Goal: Transaction & Acquisition: Purchase product/service

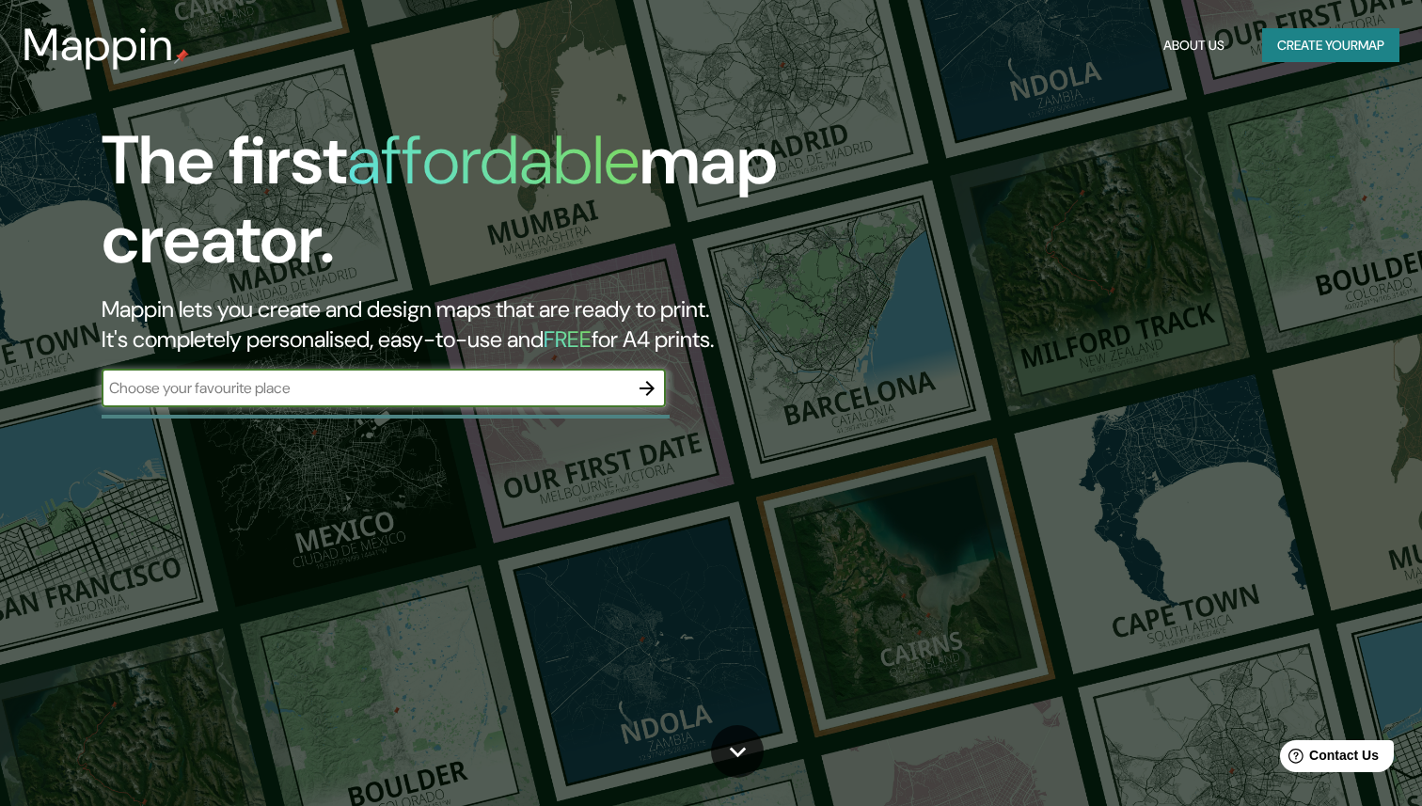
click at [205, 390] on input "text" at bounding box center [365, 388] width 527 height 22
type input "[PERSON_NAME] de la marina"
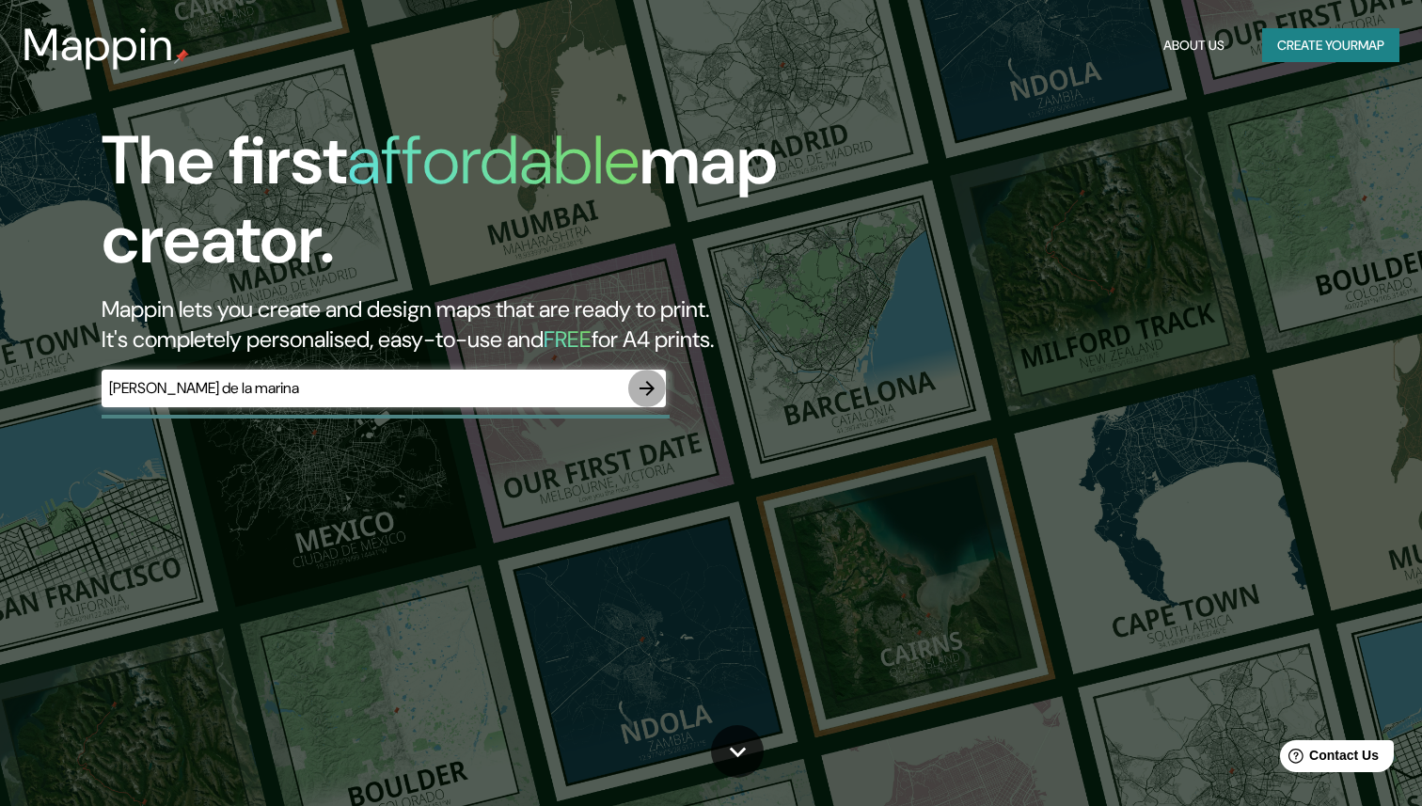
click at [650, 389] on icon "button" at bounding box center [646, 388] width 15 height 15
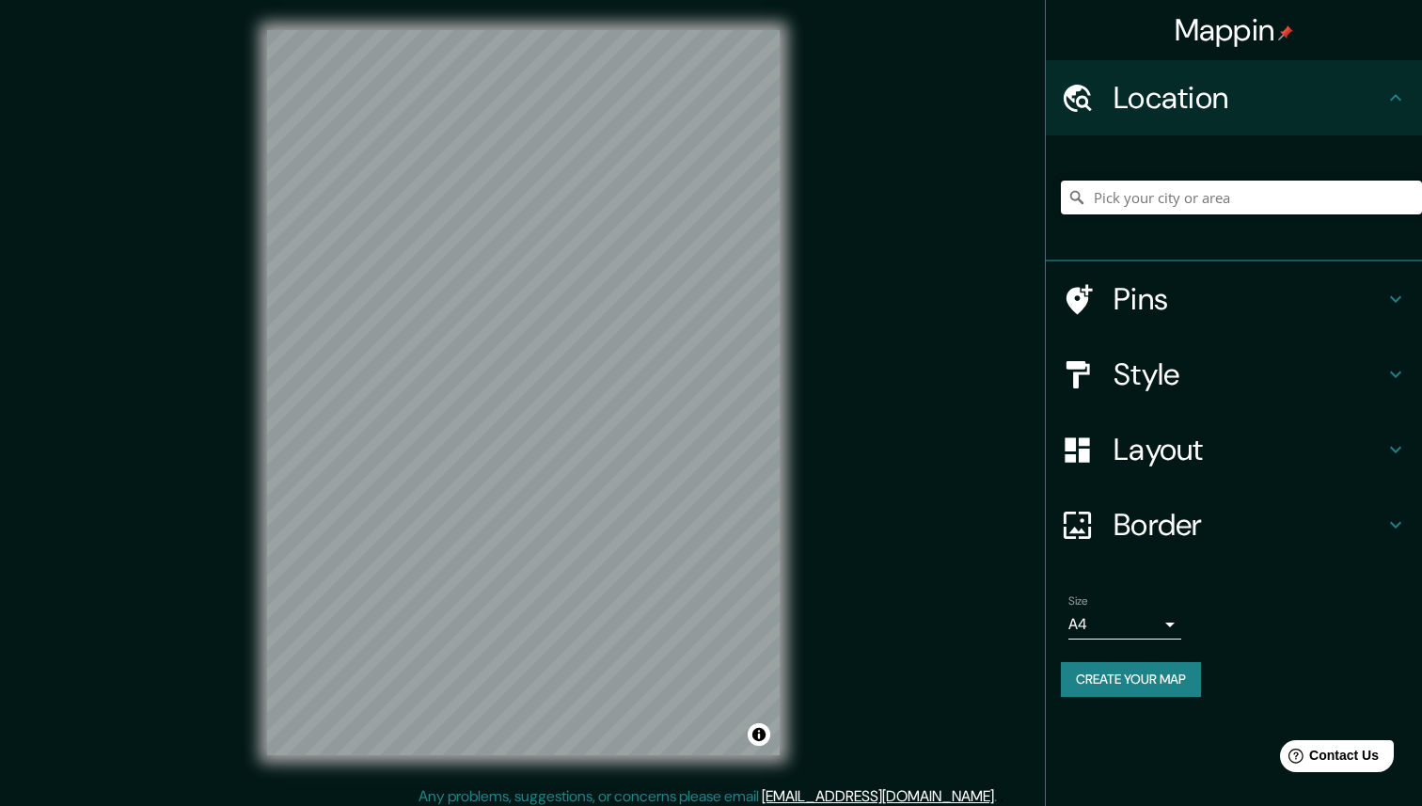
click at [1120, 201] on input "Pick your city or area" at bounding box center [1241, 198] width 361 height 34
click at [1396, 438] on icon at bounding box center [1395, 449] width 23 height 23
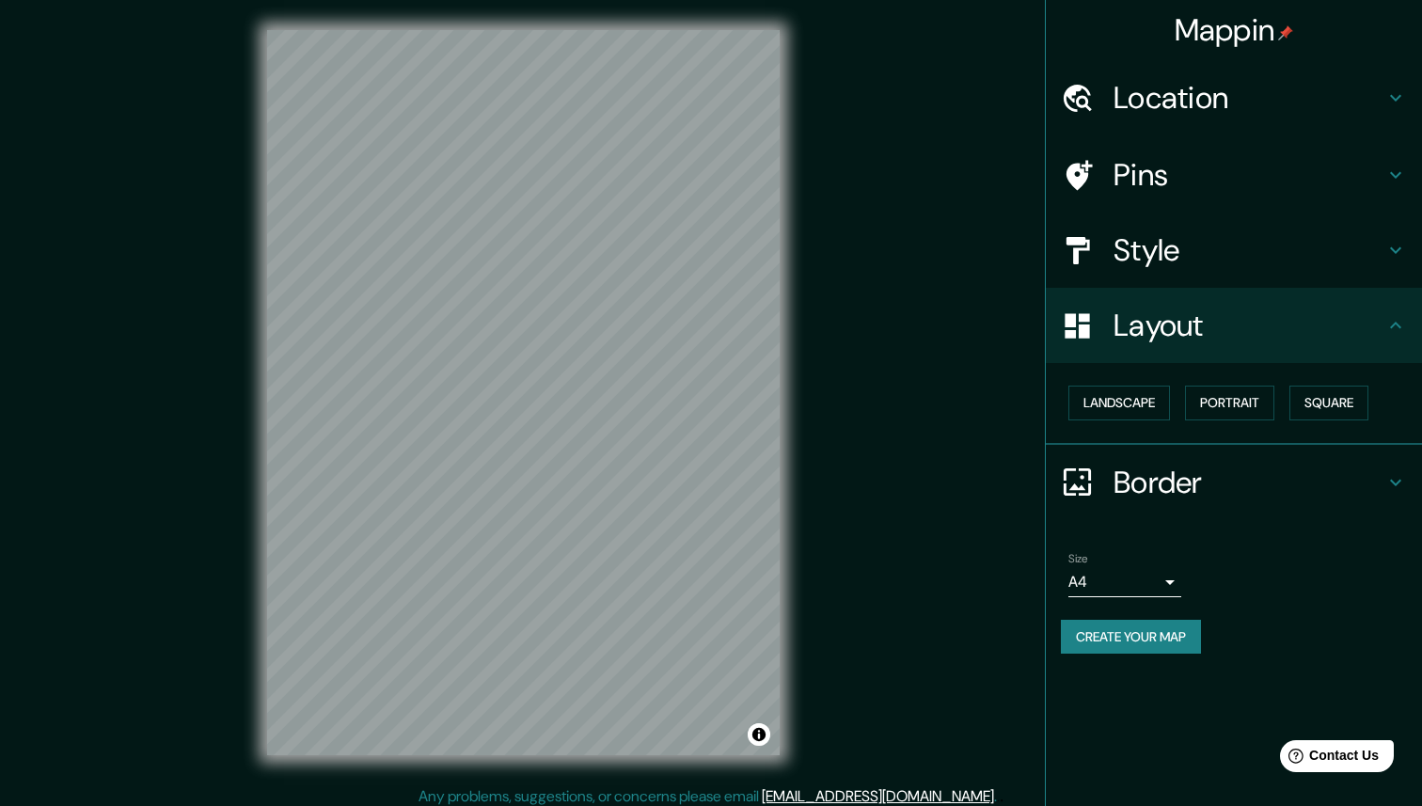
click at [1395, 245] on icon at bounding box center [1395, 250] width 23 height 23
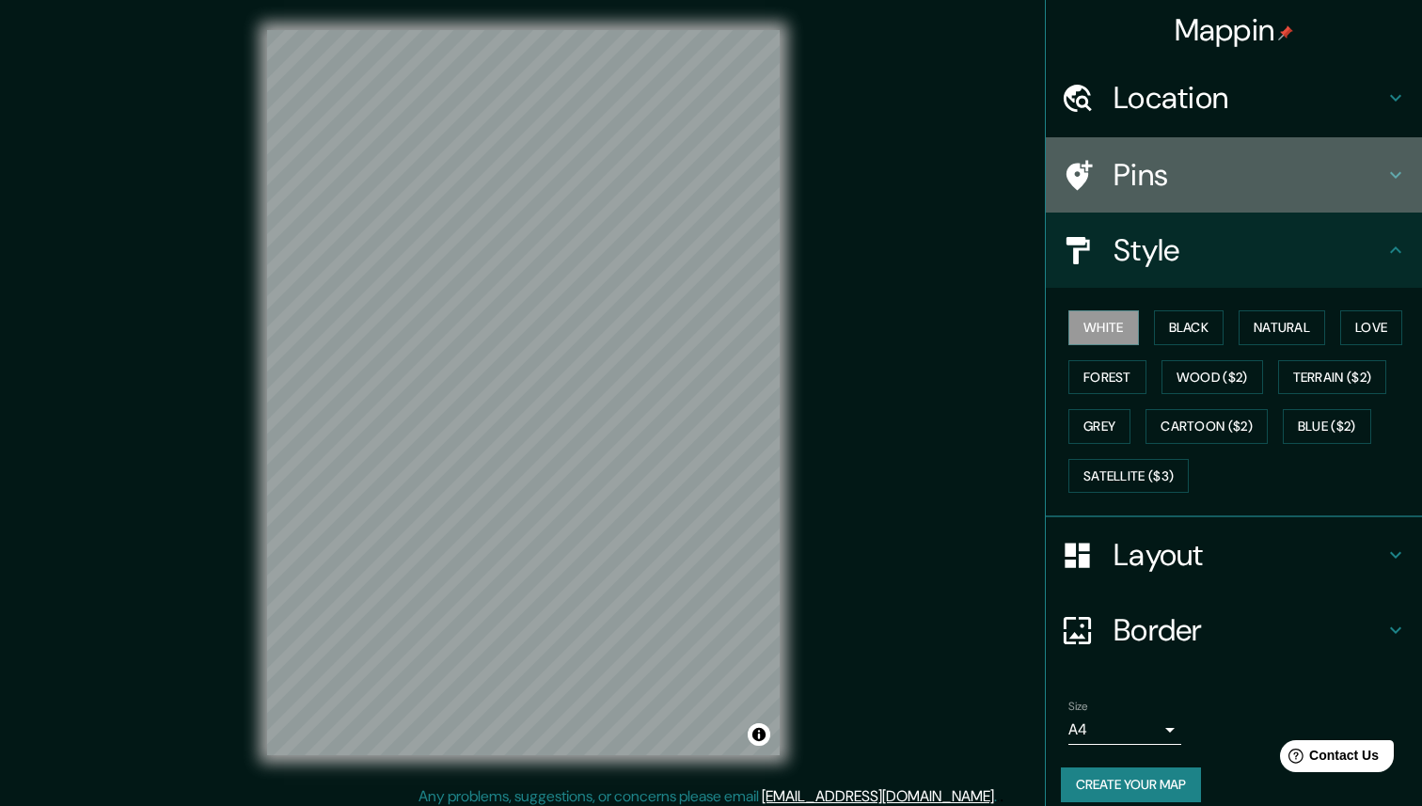
click at [1396, 180] on icon at bounding box center [1395, 175] width 23 height 23
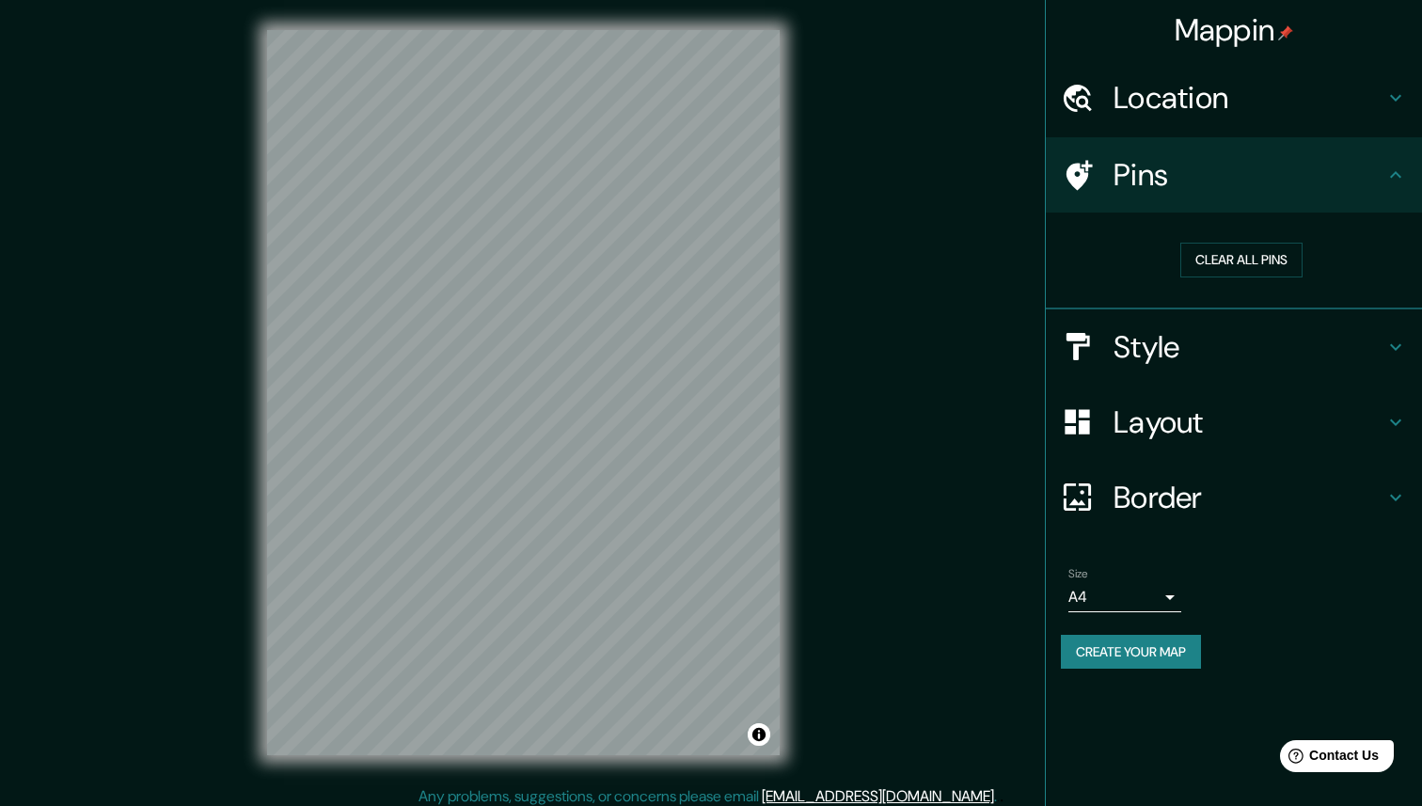
click at [1392, 103] on icon at bounding box center [1395, 98] width 23 height 23
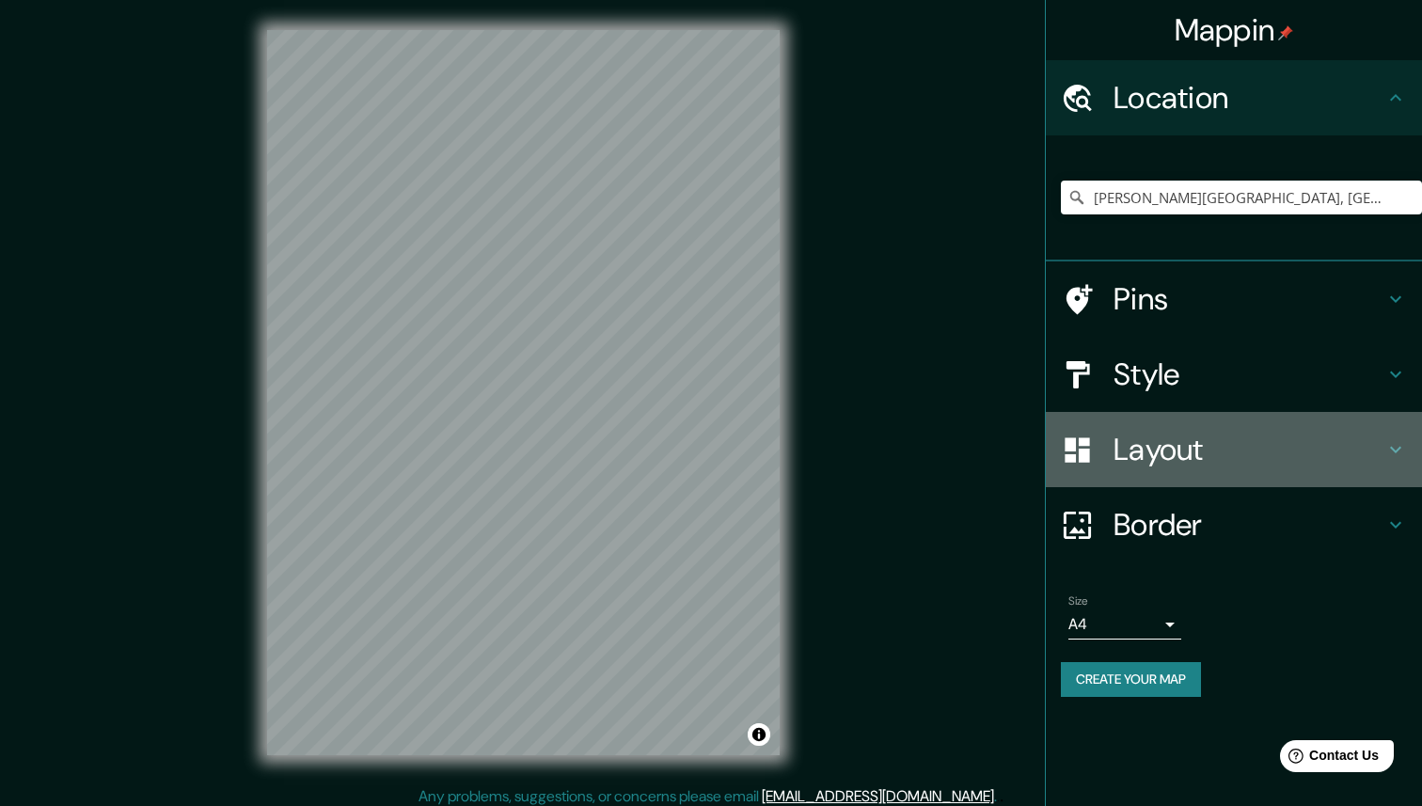
click at [1252, 443] on h4 "Layout" at bounding box center [1248, 450] width 271 height 38
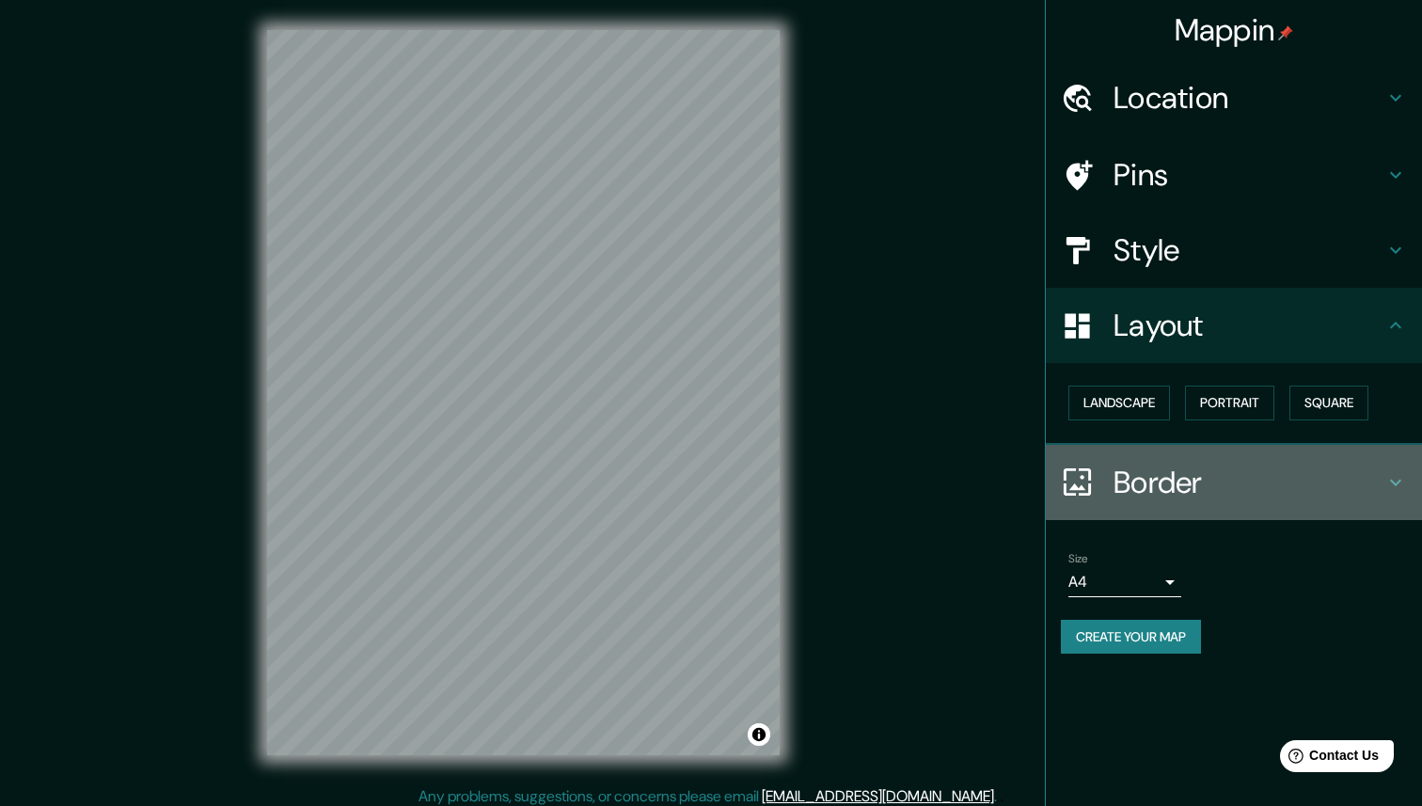
click at [1151, 478] on h4 "Border" at bounding box center [1248, 483] width 271 height 38
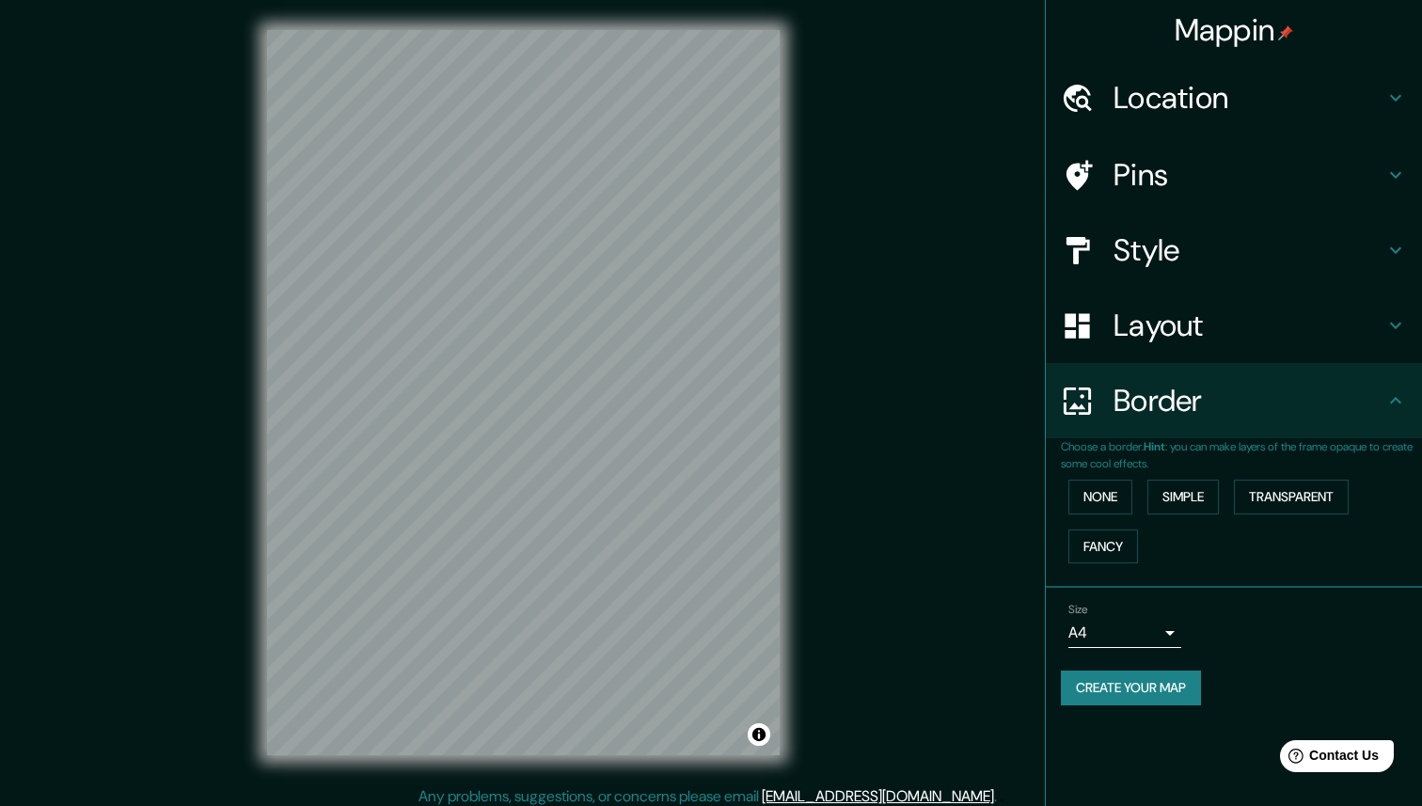
click at [1143, 244] on h4 "Style" at bounding box center [1248, 250] width 271 height 38
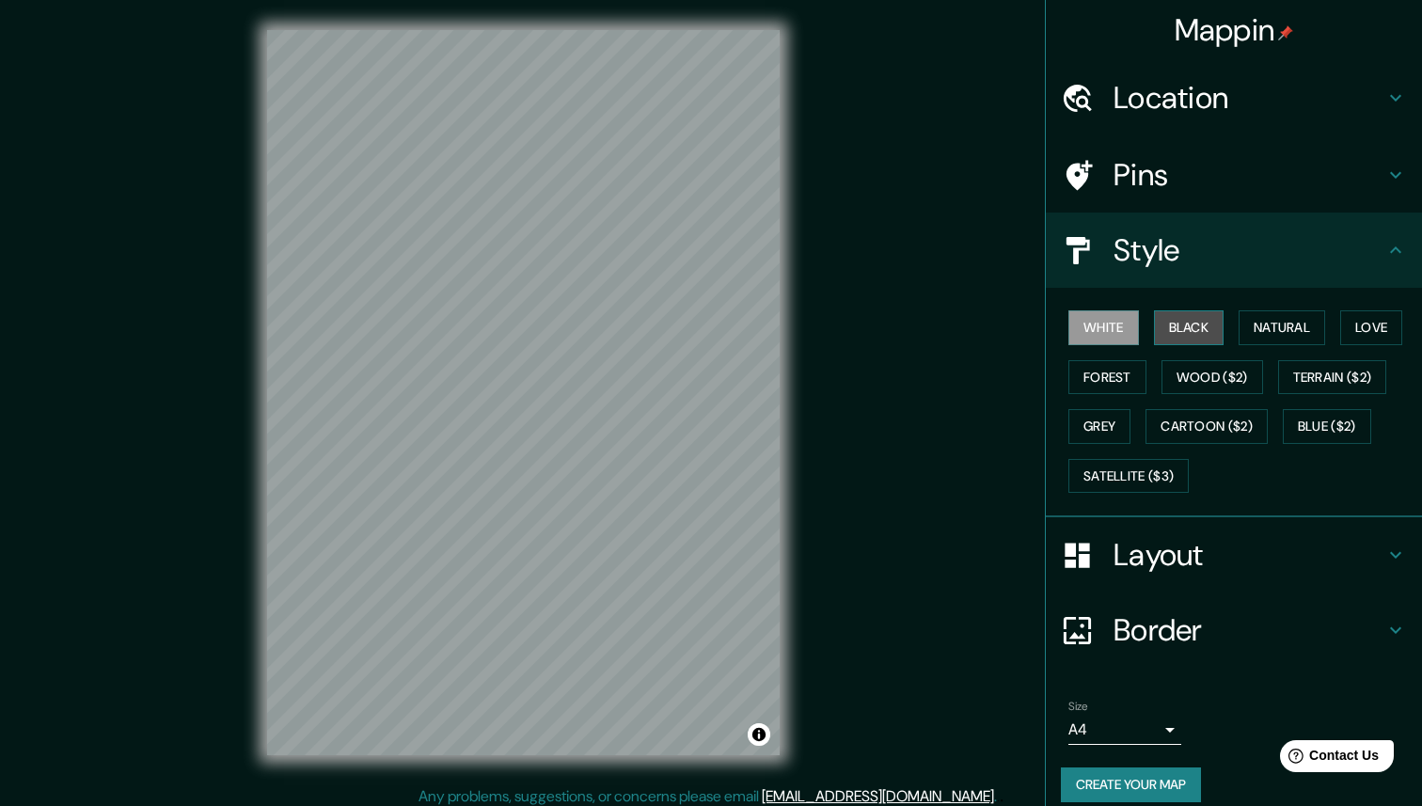
click at [1182, 333] on button "Black" at bounding box center [1189, 327] width 71 height 35
click at [1167, 87] on h4 "Location" at bounding box center [1248, 98] width 271 height 38
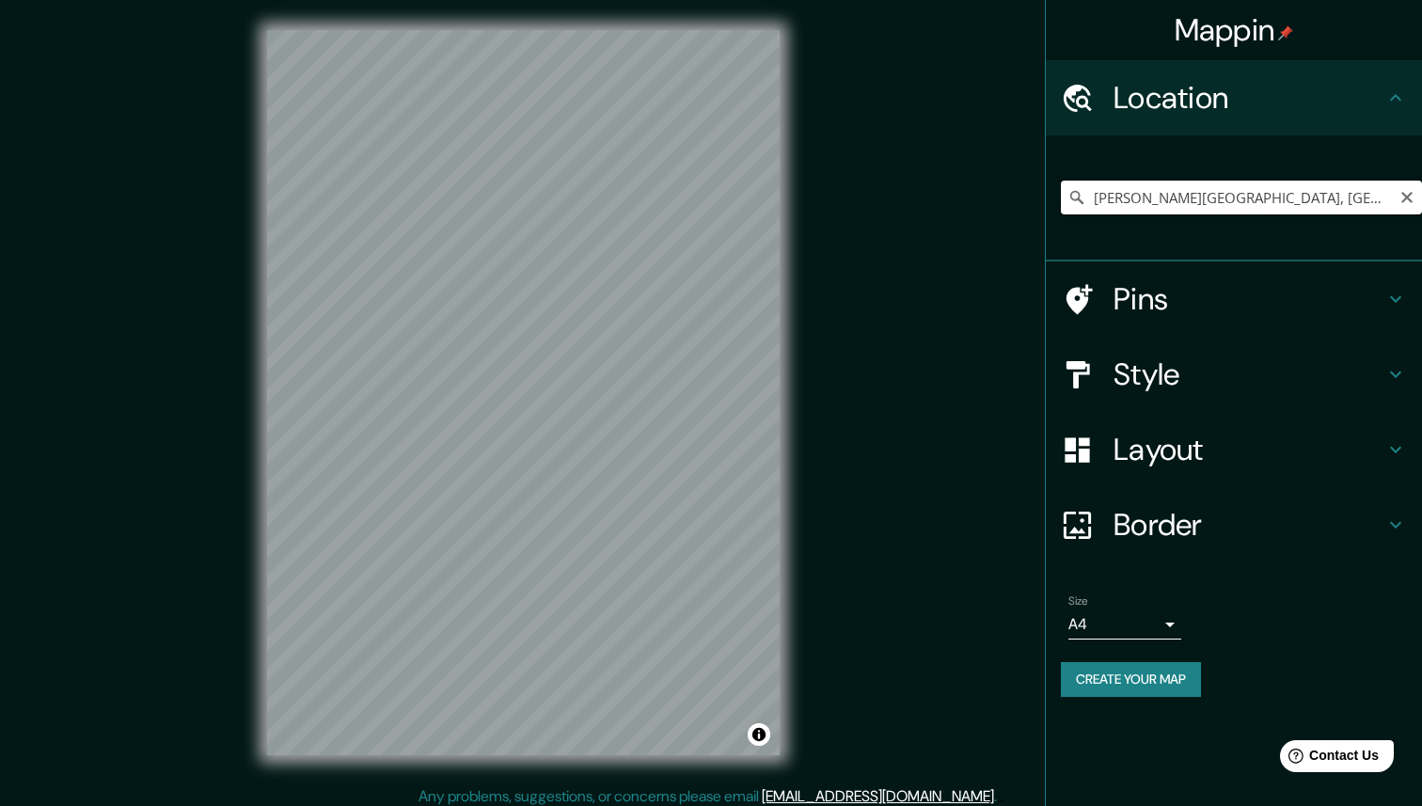
click at [1150, 191] on input "[PERSON_NAME][GEOGRAPHIC_DATA], [GEOGRAPHIC_DATA][PERSON_NAME], [GEOGRAPHIC_DAT…" at bounding box center [1241, 198] width 361 height 34
paste input "Urb. la Caloquer"
click at [1180, 193] on input "[GEOGRAPHIC_DATA][PERSON_NAME], [GEOGRAPHIC_DATA][PERSON_NAME], [GEOGRAPHIC_DAT…" at bounding box center [1241, 198] width 361 height 34
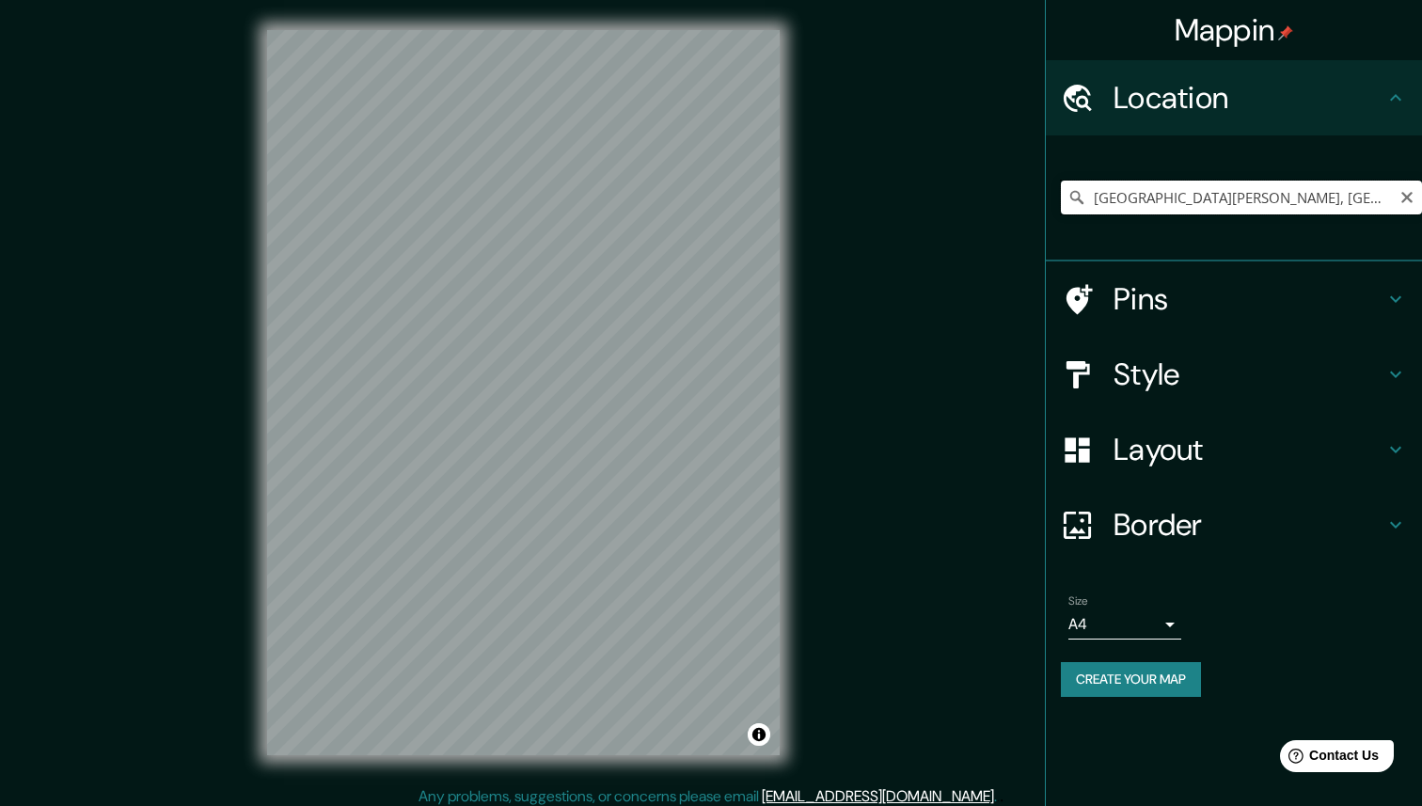
click at [1180, 193] on input "[GEOGRAPHIC_DATA][PERSON_NAME], [GEOGRAPHIC_DATA][PERSON_NAME], [GEOGRAPHIC_DAT…" at bounding box center [1241, 198] width 361 height 34
paste input "Urb. la Caloquer"
click at [1236, 197] on input "[GEOGRAPHIC_DATA][PERSON_NAME], [GEOGRAPHIC_DATA][PERSON_NAME], [GEOGRAPHIC_DAT…" at bounding box center [1241, 198] width 361 height 34
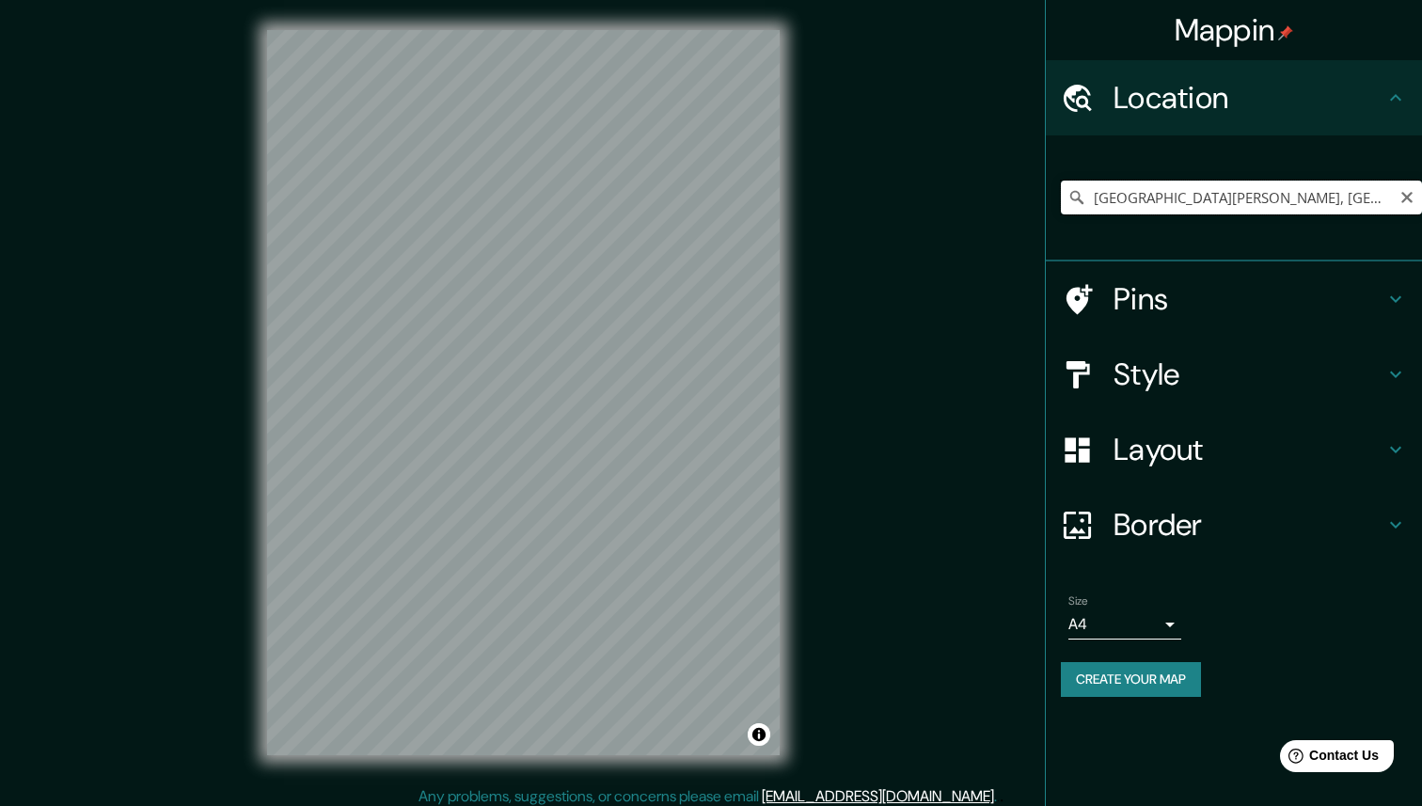
click at [1236, 197] on input "[GEOGRAPHIC_DATA][PERSON_NAME], [GEOGRAPHIC_DATA][PERSON_NAME], [GEOGRAPHIC_DAT…" at bounding box center [1241, 198] width 361 height 34
click at [1129, 203] on input "[PERSON_NAME][GEOGRAPHIC_DATA], [GEOGRAPHIC_DATA][PERSON_NAME], [GEOGRAPHIC_DAT…" at bounding box center [1241, 198] width 361 height 34
paste input "Urb. la Caloquer"
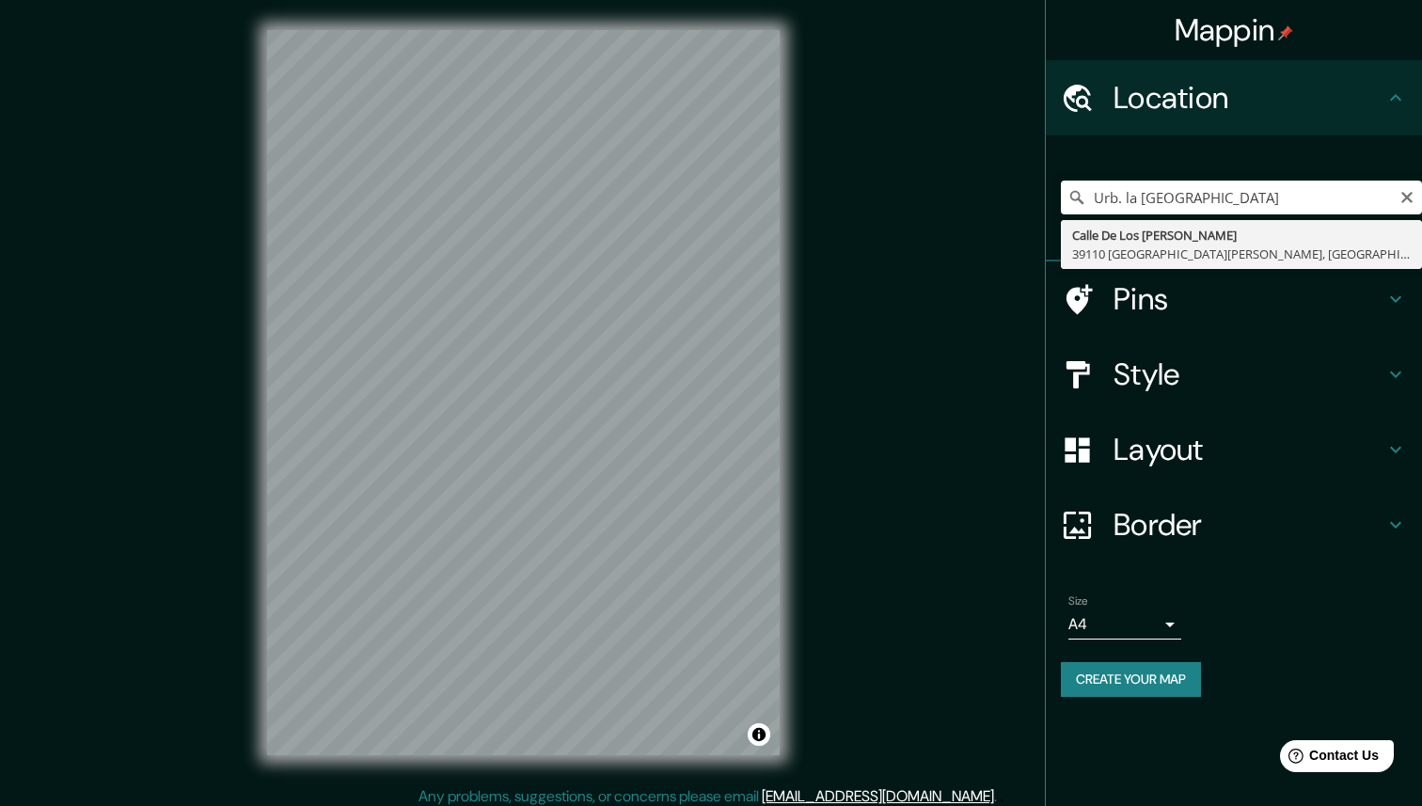
type input "[GEOGRAPHIC_DATA][PERSON_NAME], [GEOGRAPHIC_DATA][PERSON_NAME], [GEOGRAPHIC_DAT…"
